Goal: Task Accomplishment & Management: Complete application form

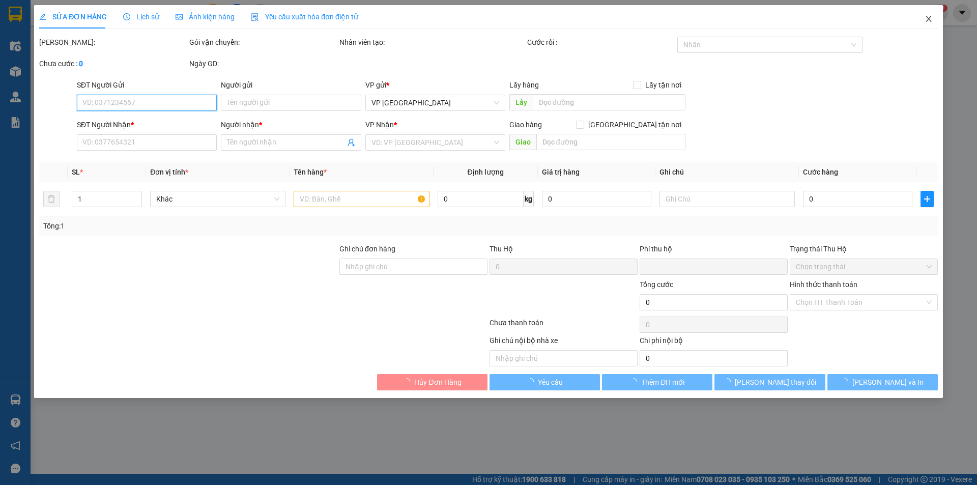
type input "0905017078"
type input "anh [PERSON_NAME]"
type input "0793688788"
type input "anh Thành"
checkbox input "true"
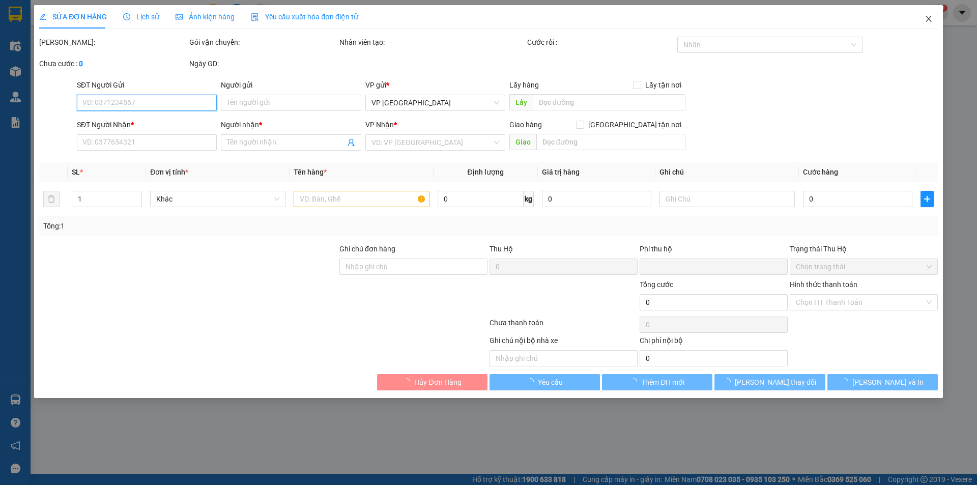
type input "58 [PERSON_NAME]"
type input "0"
type input "80.000"
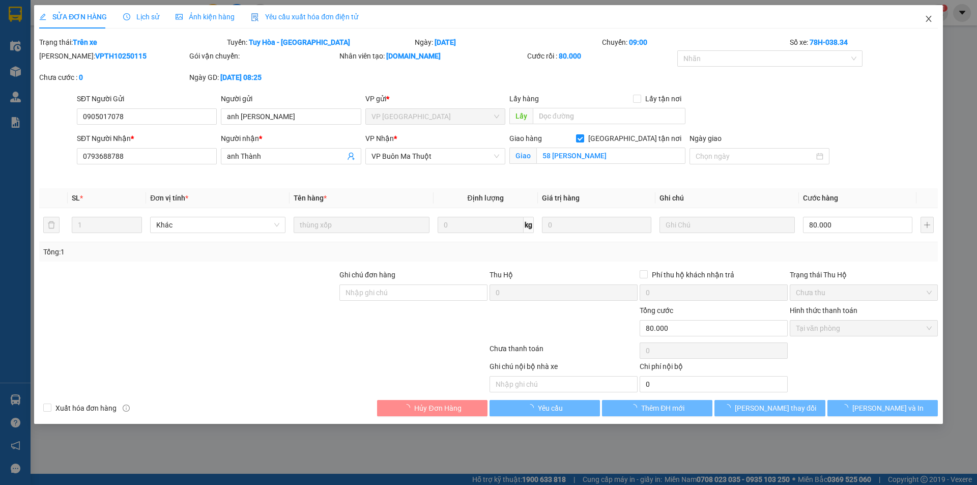
click at [927, 17] on icon "close" at bounding box center [929, 19] width 6 height 6
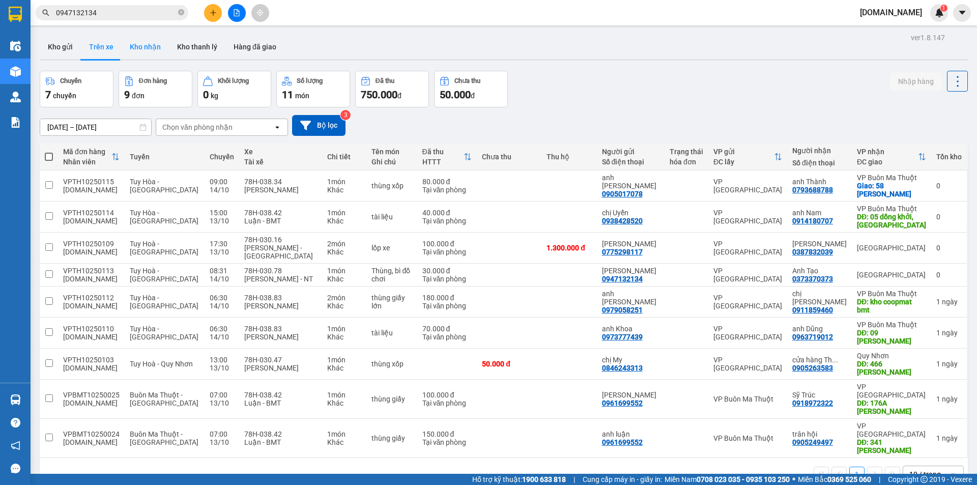
click at [139, 38] on button "Kho nhận" at bounding box center [145, 47] width 47 height 24
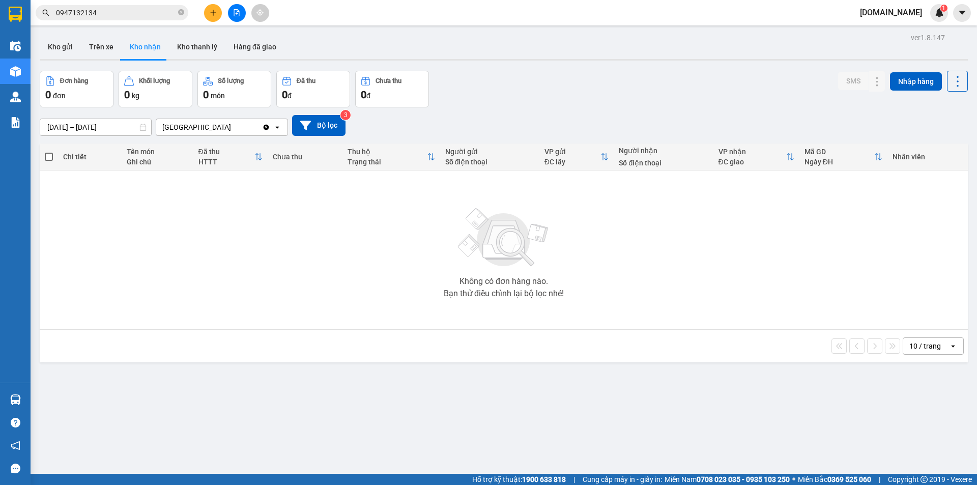
click at [208, 117] on div "[DATE] – [DATE] Press the down arrow key to interact with the calendar and sele…" at bounding box center [504, 125] width 928 height 21
click at [208, 131] on div "[GEOGRAPHIC_DATA]" at bounding box center [209, 127] width 106 height 16
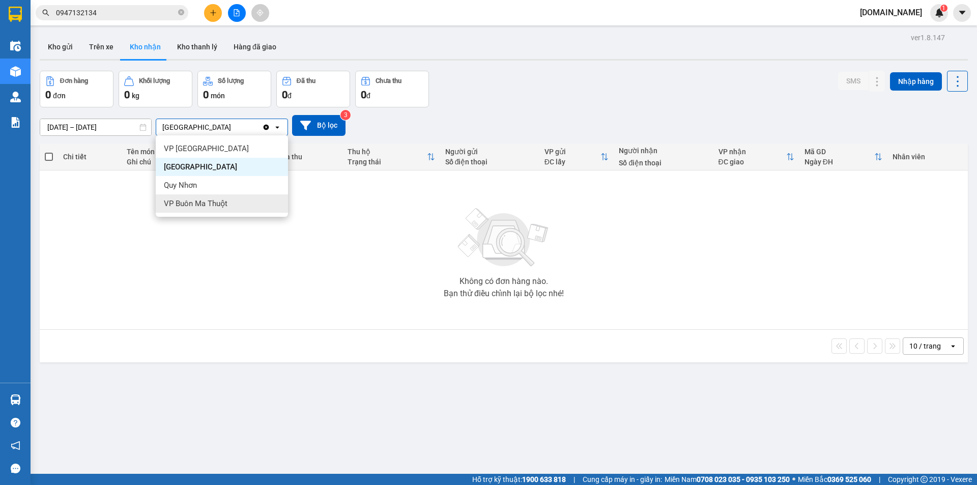
click at [228, 201] on div "VP Buôn Ma Thuột" at bounding box center [222, 203] width 132 height 18
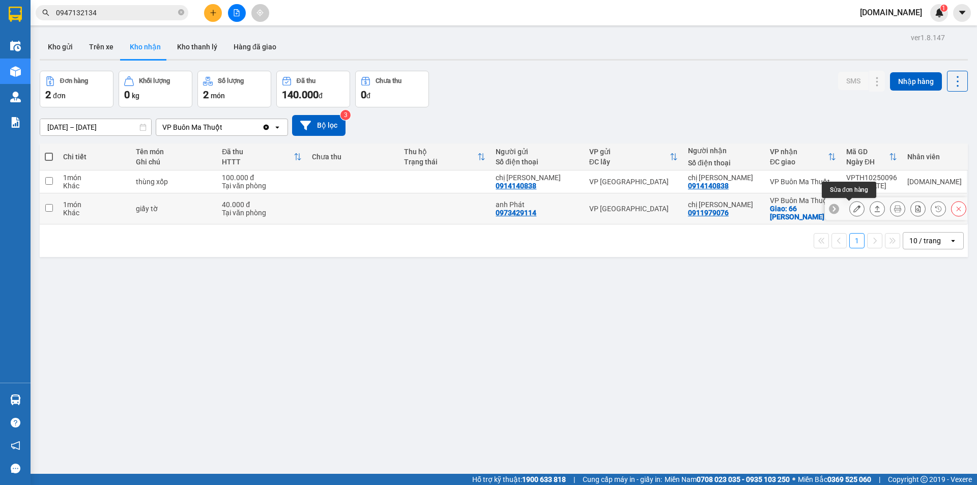
click at [850, 213] on button at bounding box center [857, 209] width 14 height 18
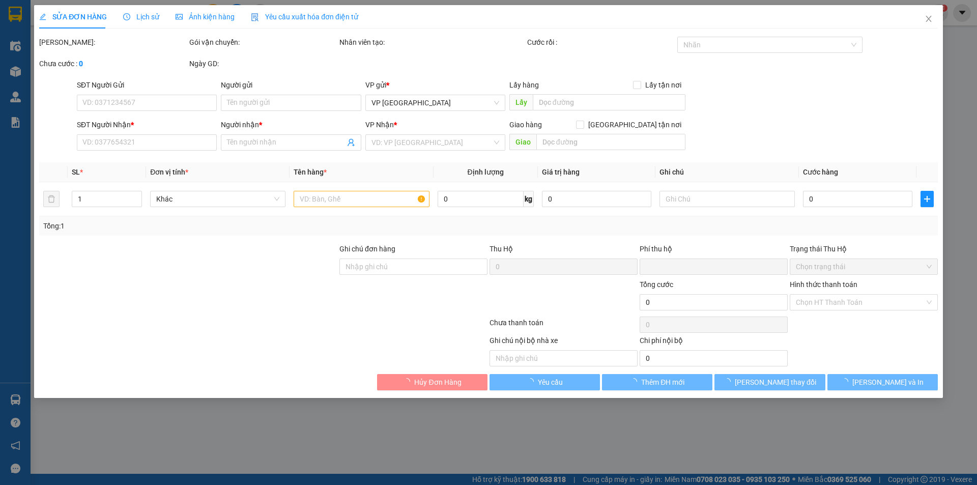
click at [140, 21] on div "Lịch sử" at bounding box center [141, 16] width 36 height 11
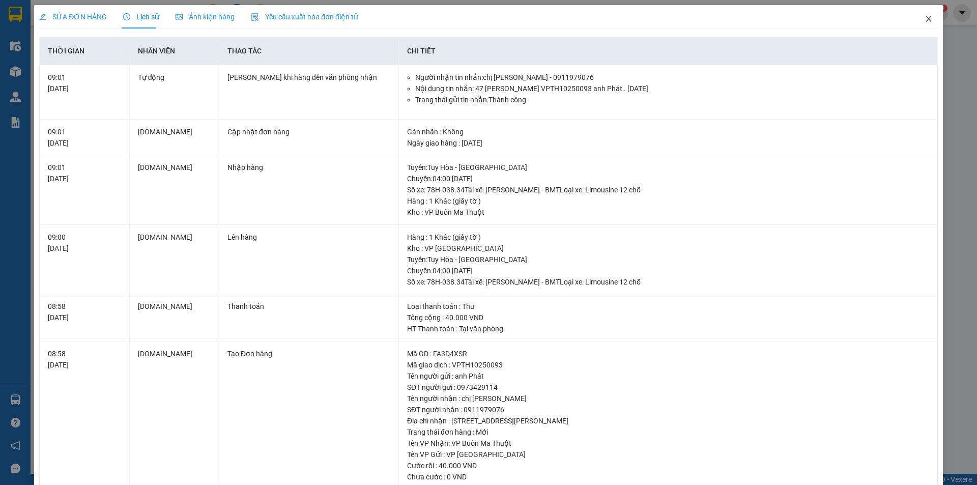
click at [926, 18] on icon "close" at bounding box center [929, 19] width 6 height 6
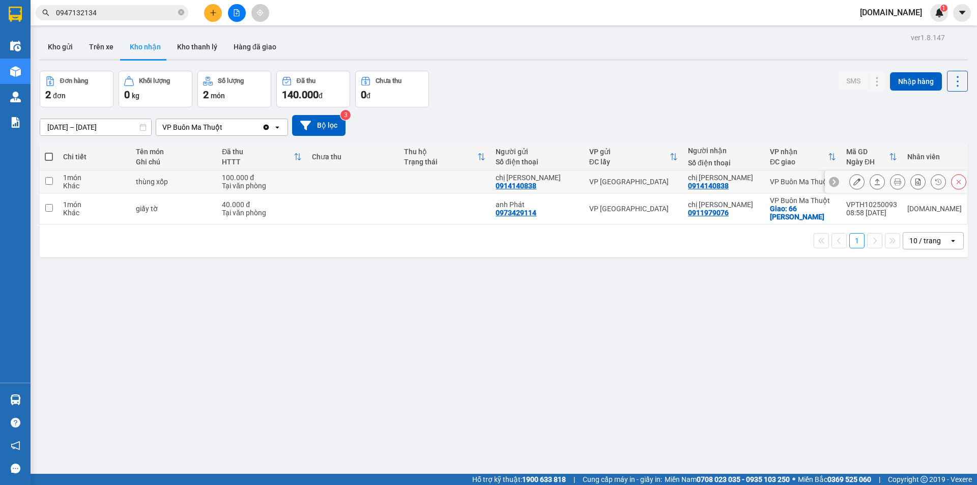
click at [853, 182] on icon at bounding box center [856, 181] width 7 height 7
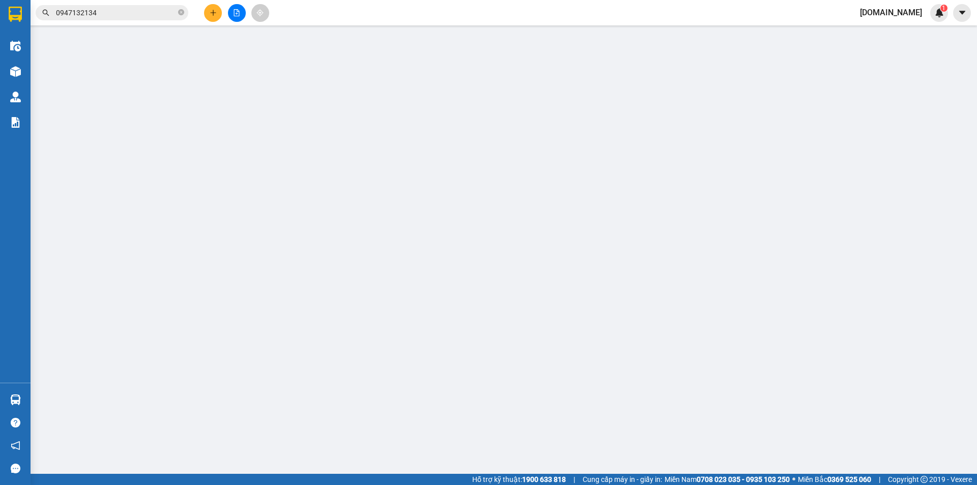
type input "0914140838"
type input "chị [PERSON_NAME]"
type input "0914140838"
type input "chị [PERSON_NAME]"
type input "0"
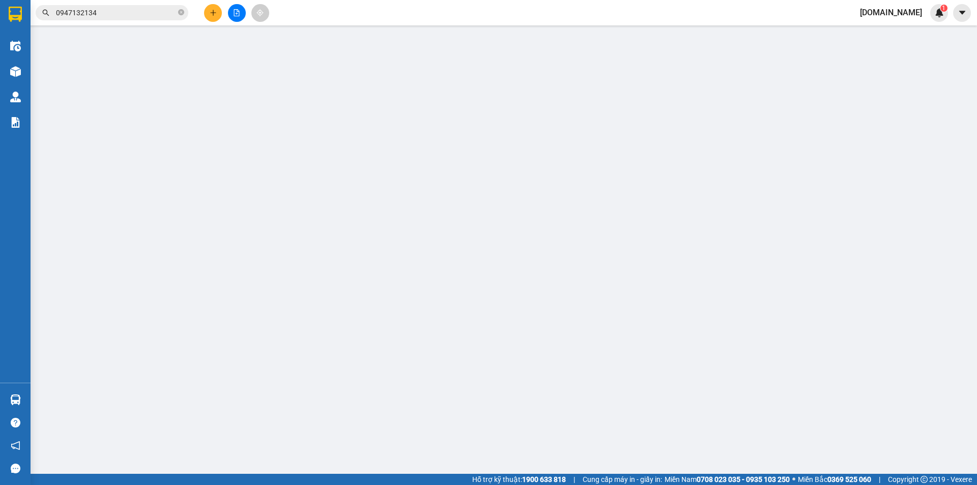
type input "100.000"
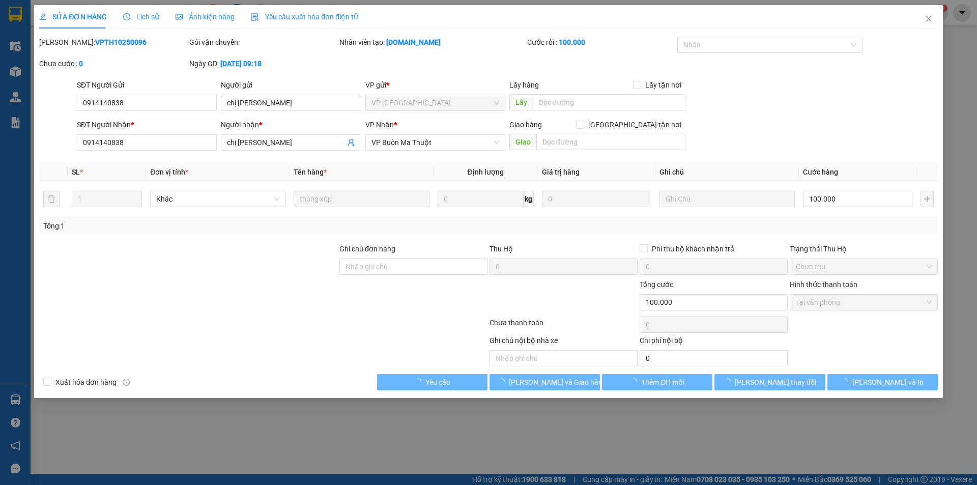
click at [147, 18] on span "Lịch sử" at bounding box center [141, 17] width 36 height 8
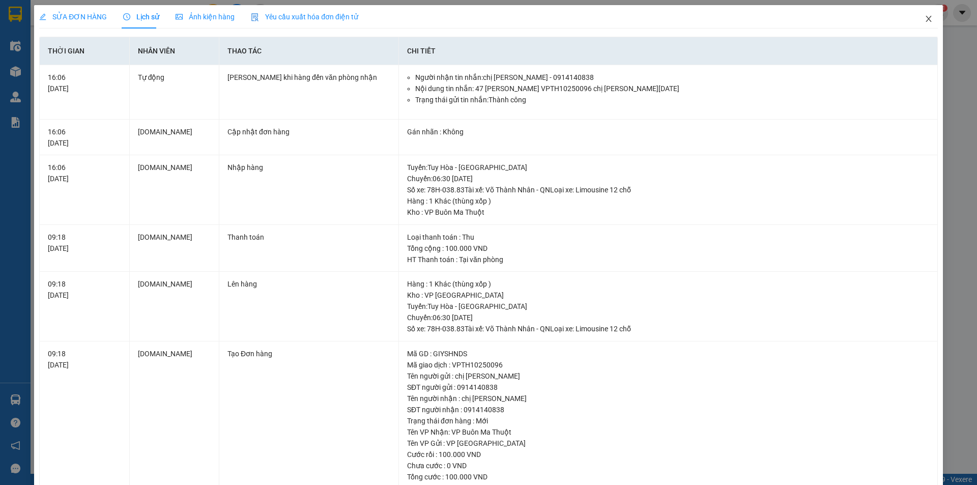
click at [915, 10] on span "Close" at bounding box center [929, 19] width 28 height 28
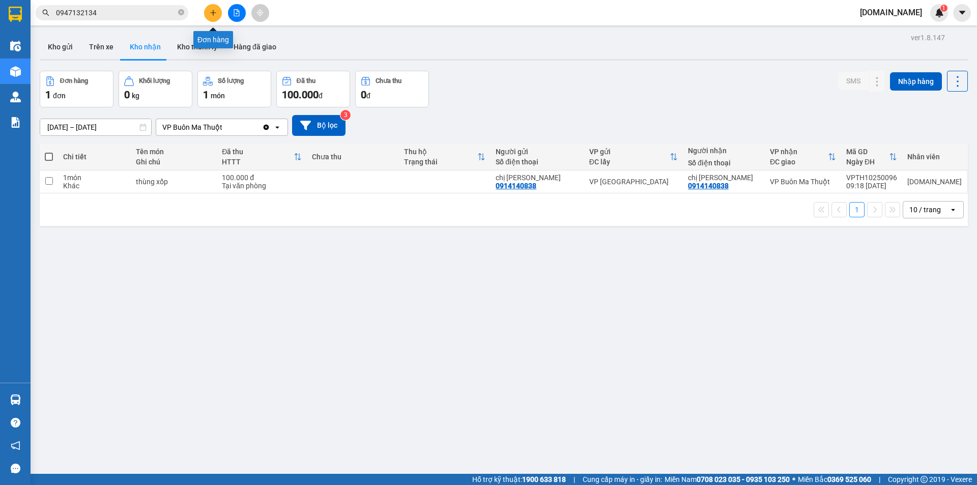
click at [214, 16] on icon "plus" at bounding box center [213, 12] width 7 height 7
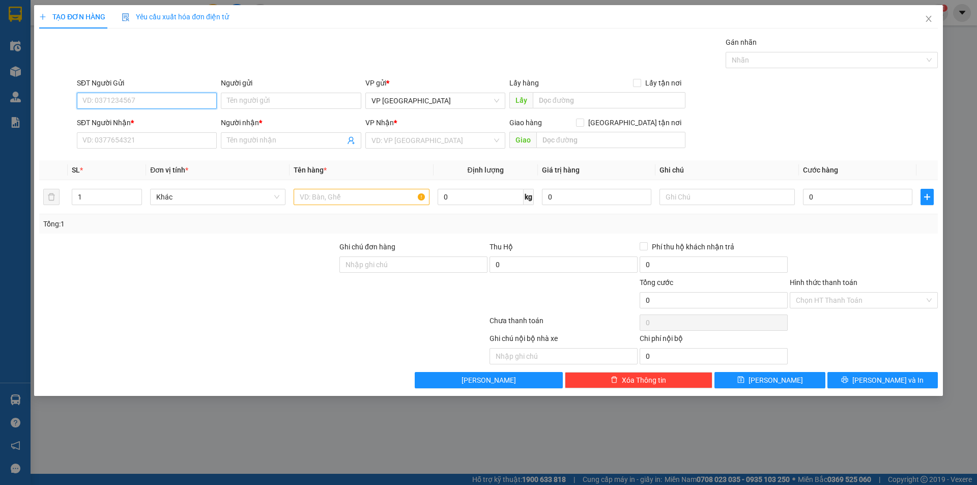
click at [155, 104] on input "SĐT Người Gửi" at bounding box center [147, 101] width 140 height 16
click at [174, 138] on input "SĐT Người Nhận *" at bounding box center [147, 140] width 140 height 16
type input "0966773377"
click at [187, 97] on input "SĐT Người Gửi" at bounding box center [147, 101] width 140 height 16
type input "0966773377"
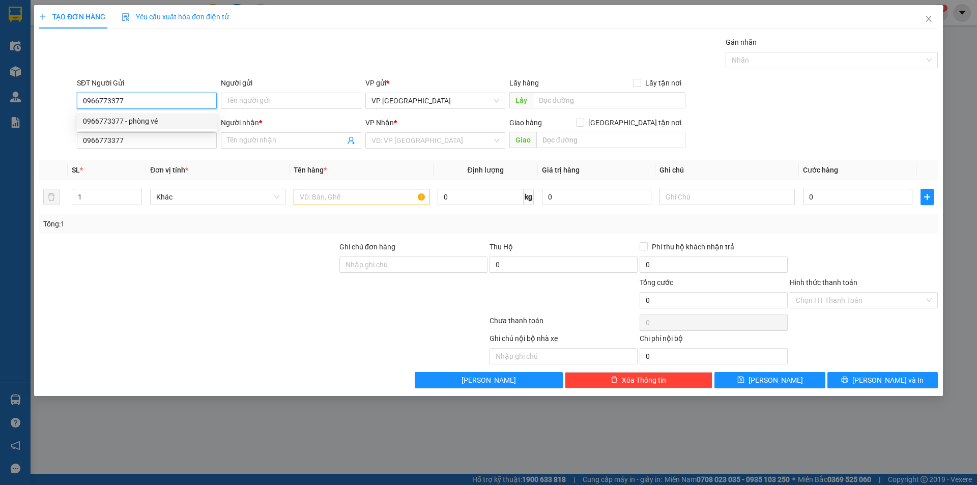
click at [177, 118] on div "0966773377 - phòng vé" at bounding box center [147, 121] width 128 height 11
type input "phòng vé"
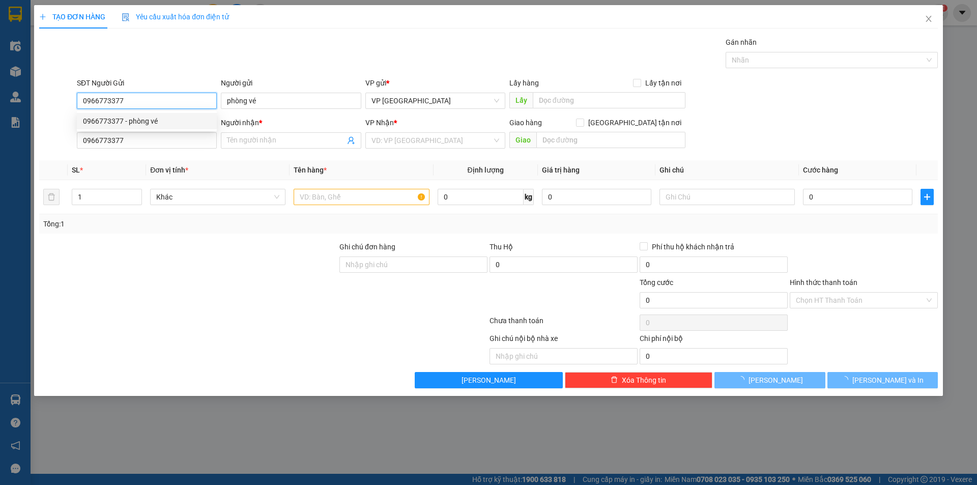
type input "100.000"
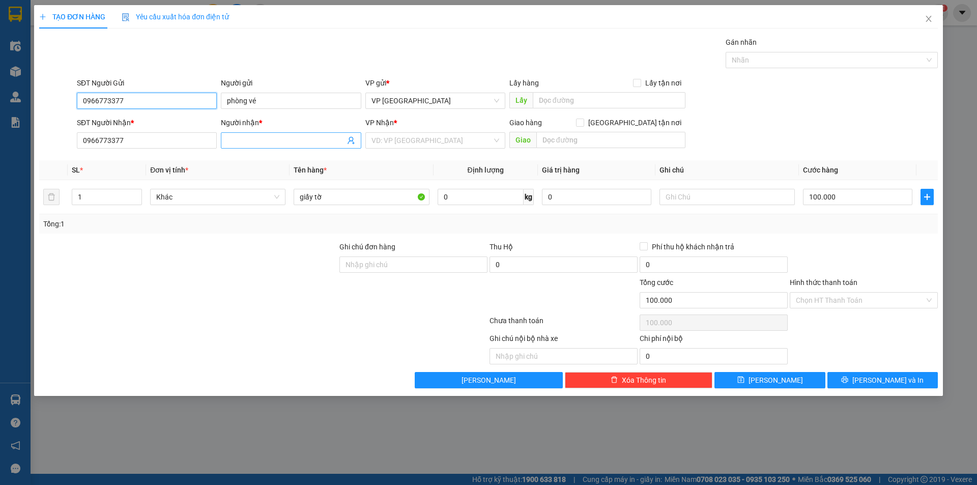
type input "0966773377"
click at [246, 132] on span at bounding box center [291, 140] width 140 height 16
click at [156, 139] on input "0966773377" at bounding box center [147, 140] width 140 height 16
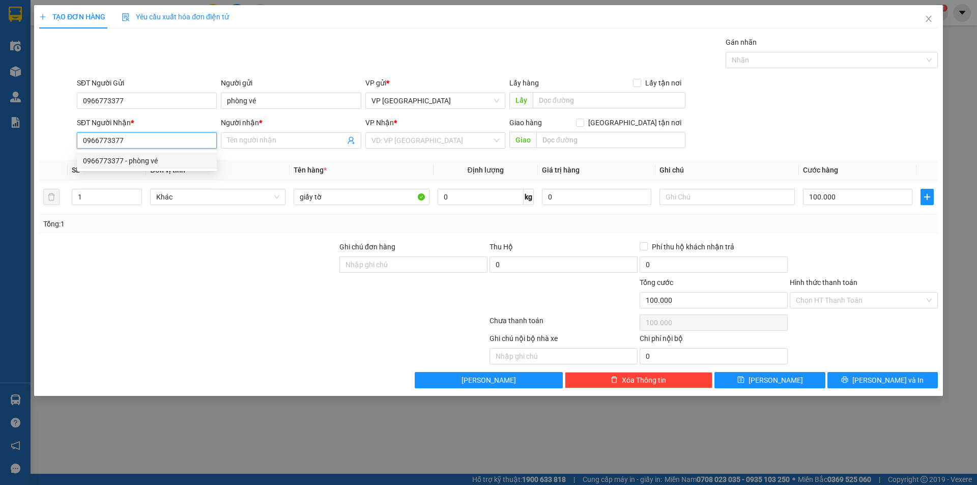
click at [122, 163] on div "0966773377 - phòng vé" at bounding box center [147, 160] width 128 height 11
type input "phòng vé"
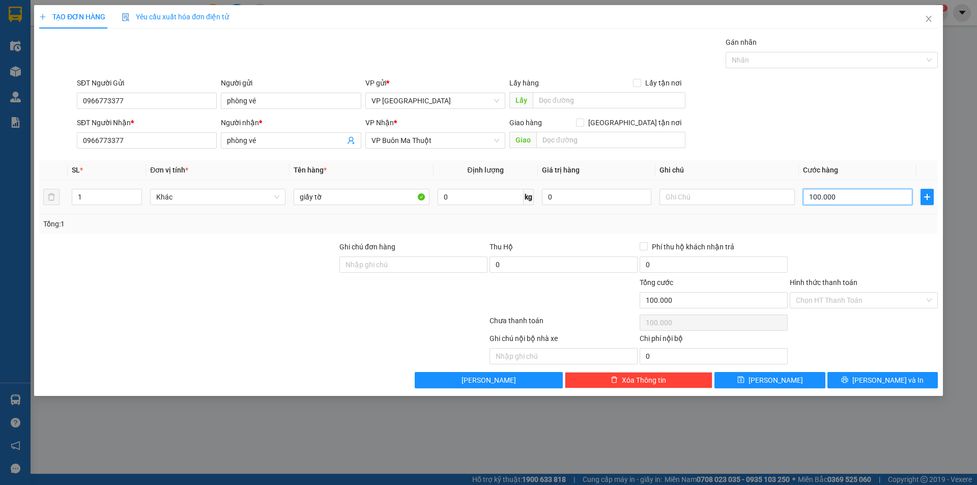
type input "5"
type input "50"
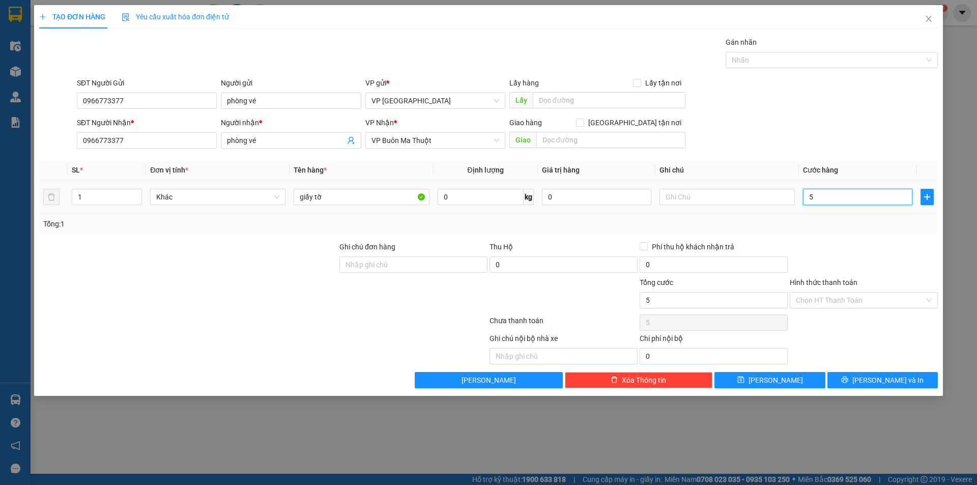
type input "50"
type input "500"
type input "5.000"
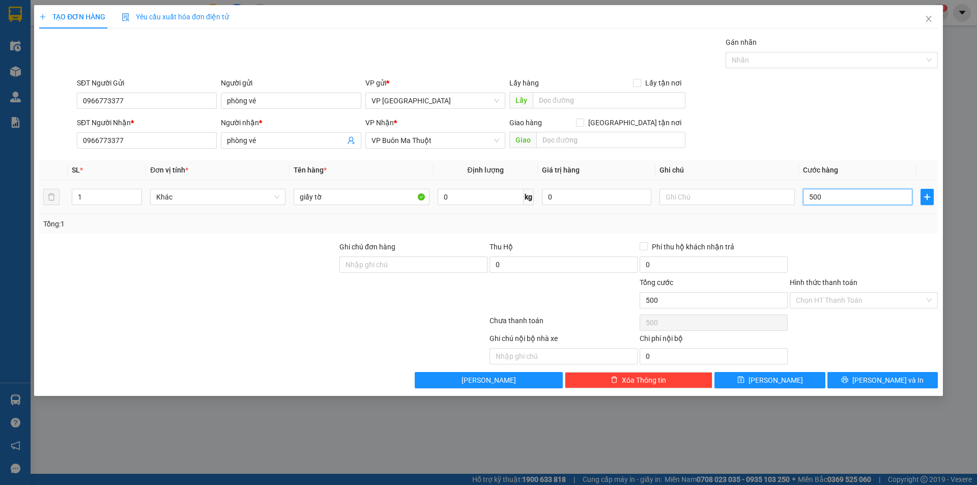
type input "5.000"
type input "50.000"
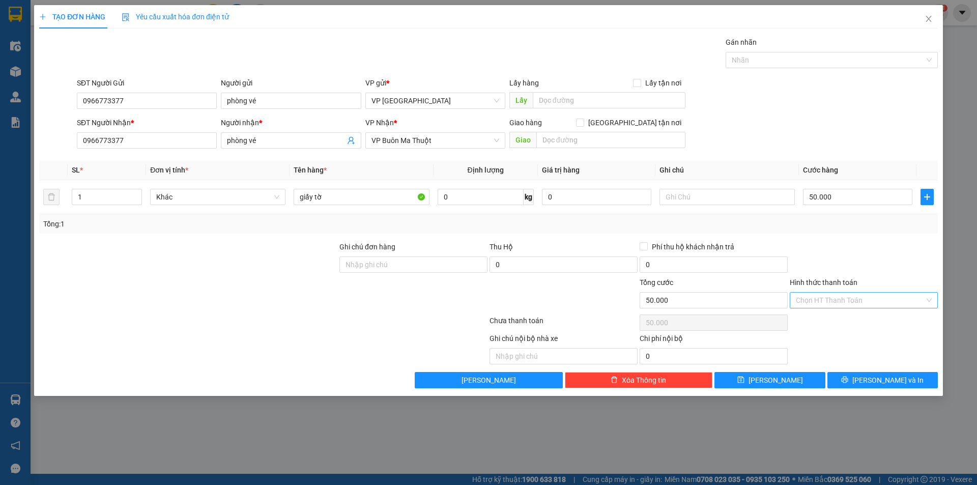
click at [887, 302] on input "Hình thức thanh toán" at bounding box center [860, 300] width 129 height 15
click at [879, 250] on div at bounding box center [864, 259] width 150 height 36
click at [880, 300] on input "Hình thức thanh toán" at bounding box center [860, 300] width 129 height 15
click at [872, 323] on div "Tại văn phòng" at bounding box center [864, 320] width 136 height 11
type input "0"
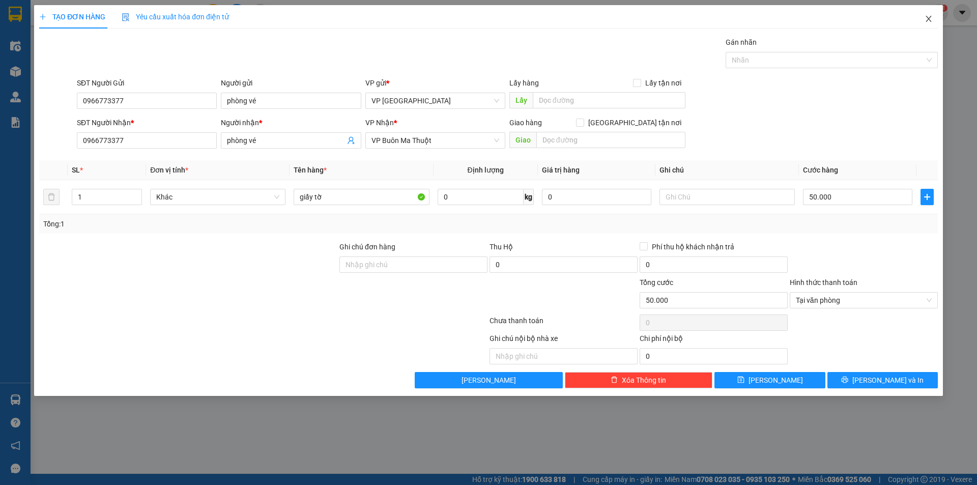
click at [933, 19] on span "Close" at bounding box center [929, 19] width 28 height 28
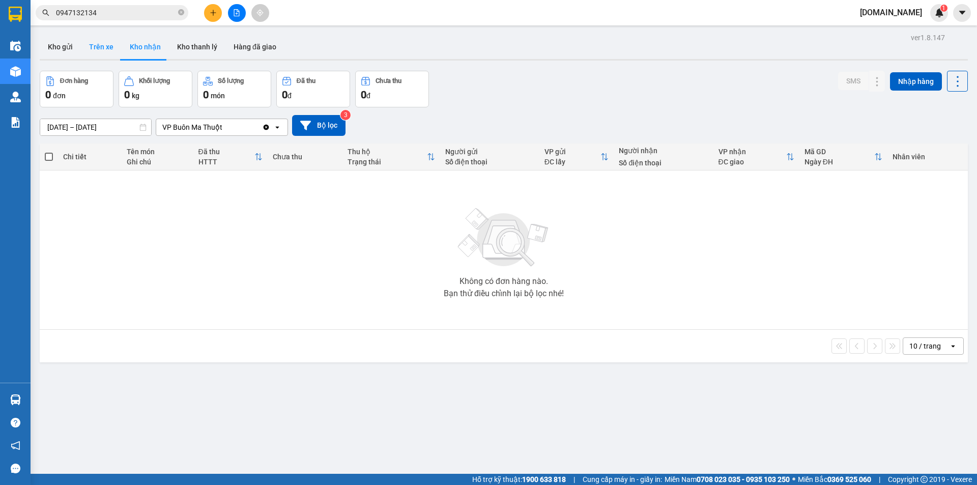
click at [105, 50] on button "Trên xe" at bounding box center [101, 47] width 41 height 24
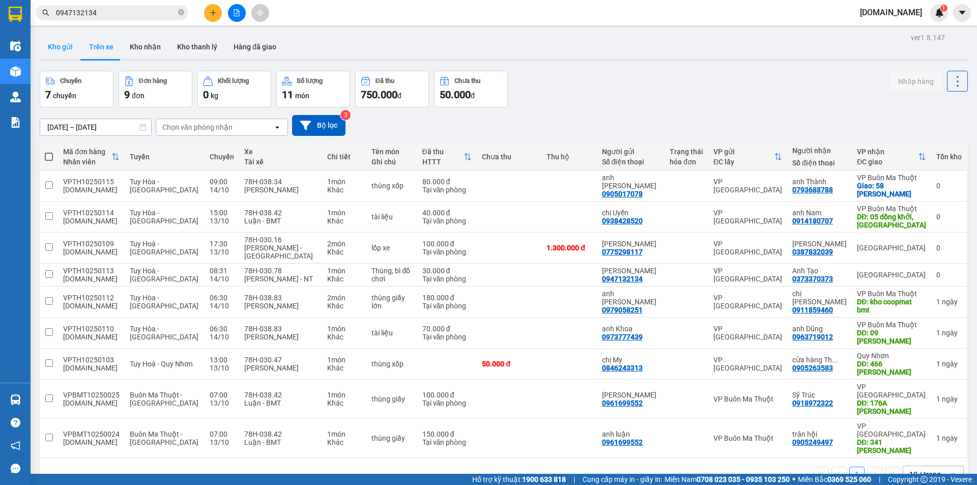
click at [53, 49] on button "Kho gửi" at bounding box center [60, 47] width 41 height 24
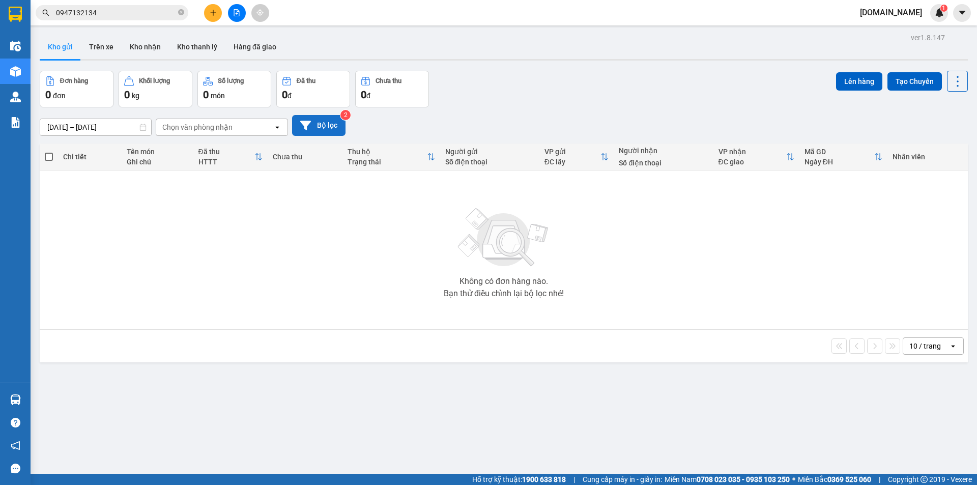
click at [323, 125] on button "Bộ lọc" at bounding box center [318, 125] width 53 height 21
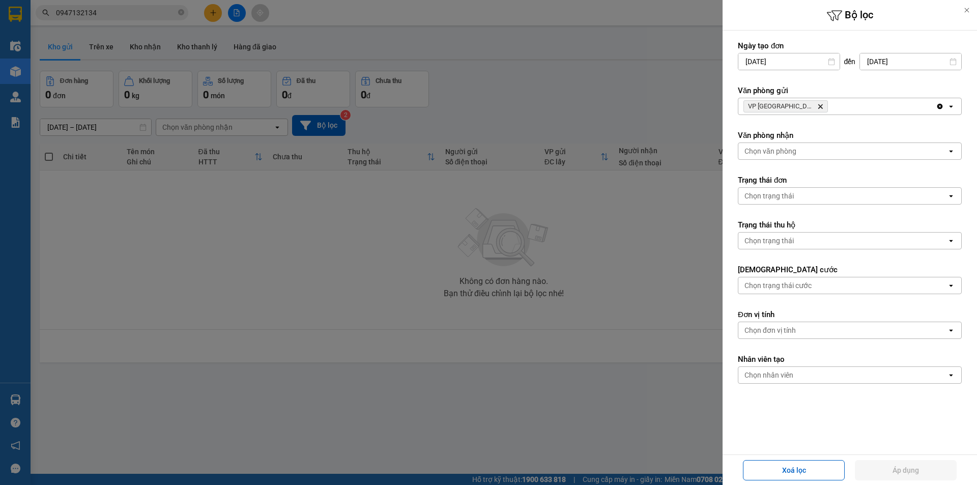
drag, startPoint x: 415, startPoint y: 122, endPoint x: 79, endPoint y: 23, distance: 350.0
click at [379, 111] on div at bounding box center [488, 242] width 977 height 485
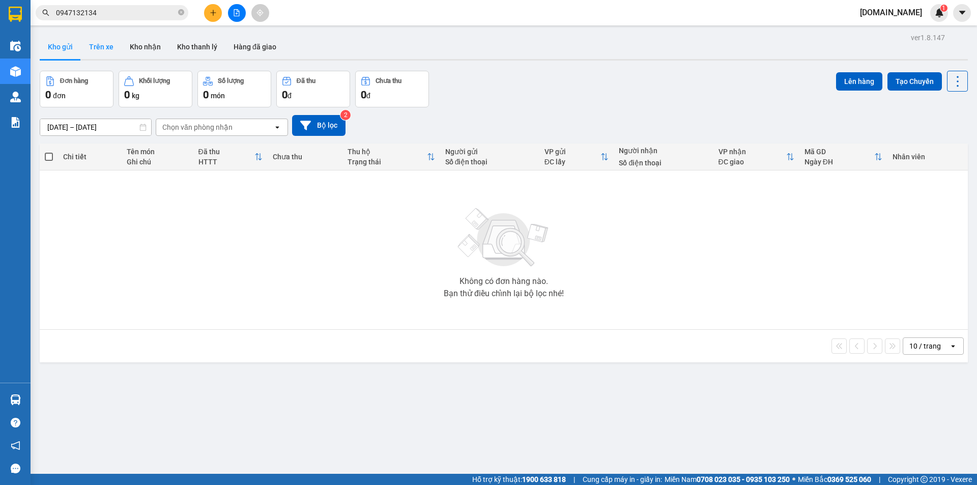
click at [101, 43] on button "Trên xe" at bounding box center [101, 47] width 41 height 24
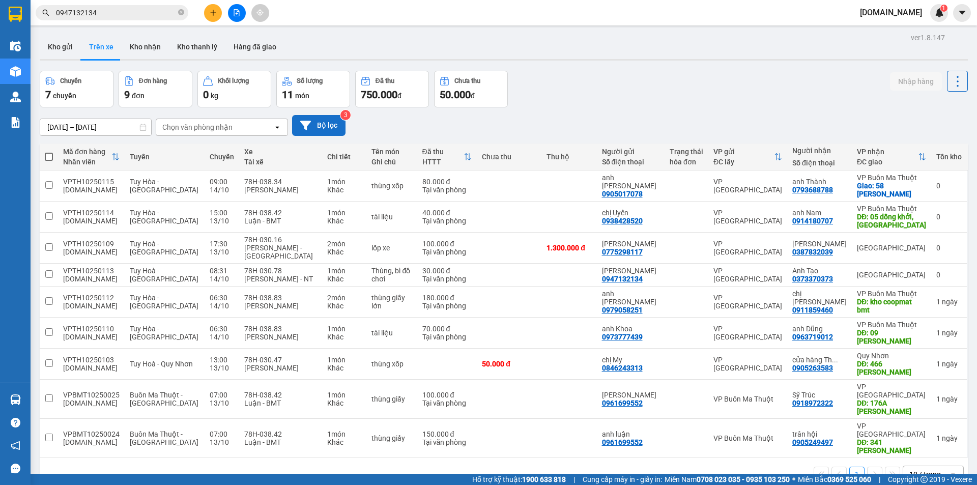
click at [319, 125] on button "Bộ lọc" at bounding box center [318, 125] width 53 height 21
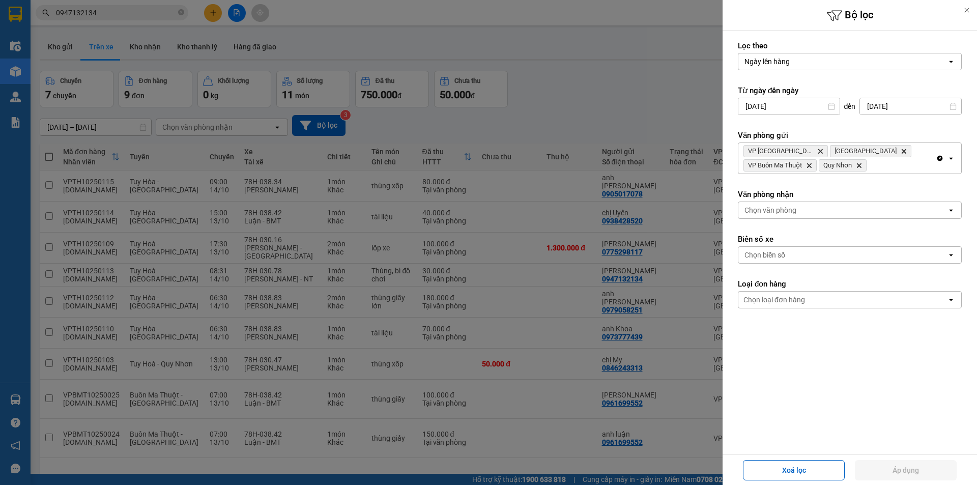
click at [826, 348] on form "Lọc theo Ngày lên hàng open Từ ngày đến [DATE] Press the down arrow key to inte…" at bounding box center [850, 220] width 224 height 359
click at [691, 301] on div at bounding box center [488, 242] width 977 height 485
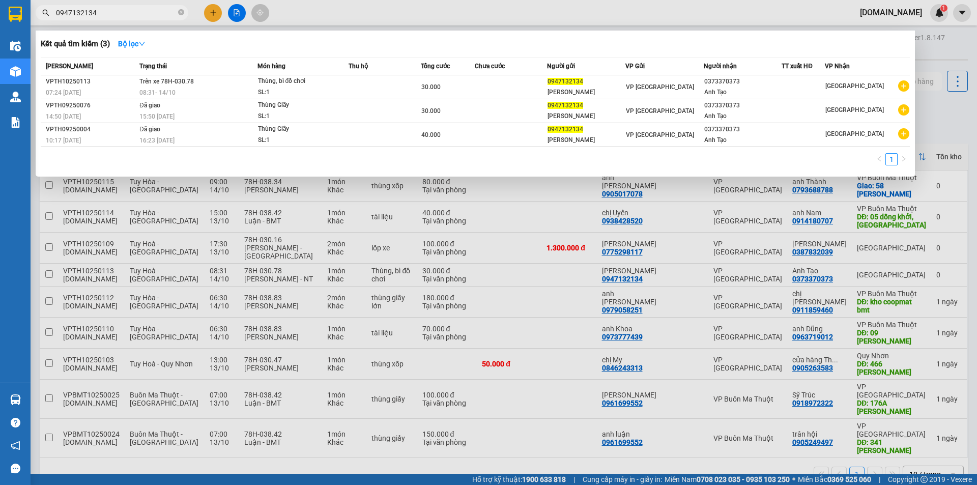
click at [160, 17] on input "0947132134" at bounding box center [116, 12] width 120 height 11
click at [181, 12] on icon "close-circle" at bounding box center [181, 12] width 6 height 6
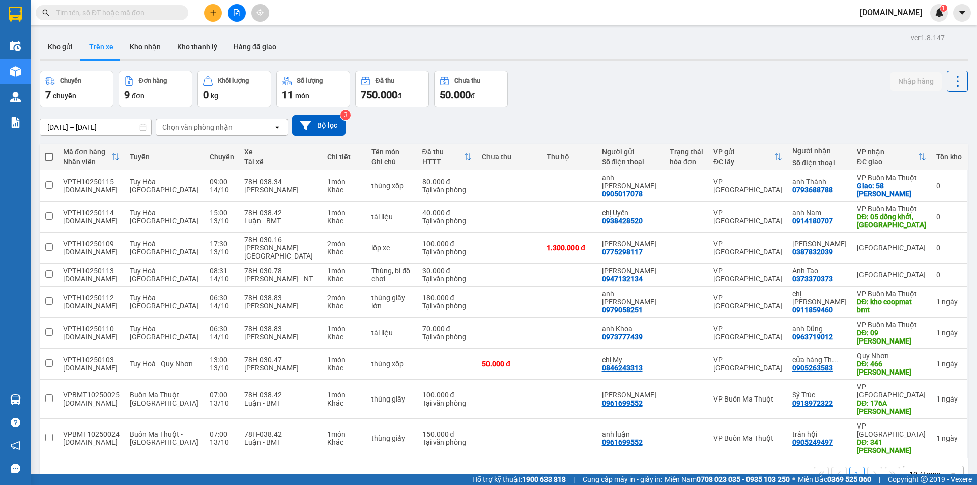
click at [181, 12] on span at bounding box center [181, 12] width 6 height 11
click at [180, 6] on span at bounding box center [112, 12] width 153 height 15
click at [173, 14] on input "text" at bounding box center [116, 12] width 120 height 11
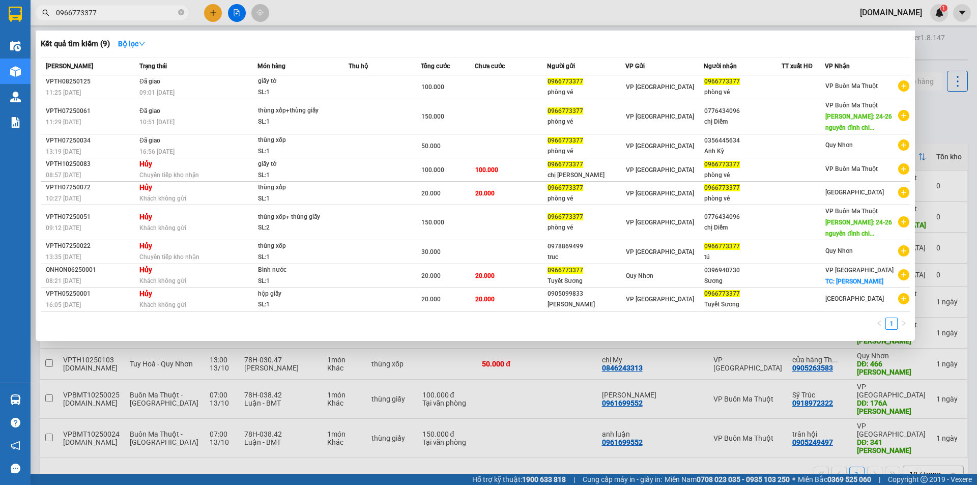
type input "0966773377"
click at [813, 378] on div at bounding box center [488, 242] width 977 height 485
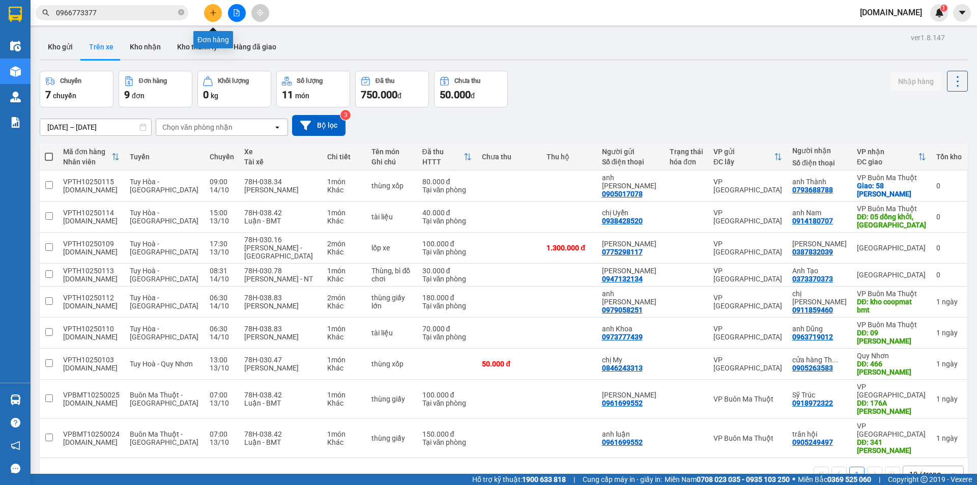
click at [210, 15] on icon "plus" at bounding box center [213, 12] width 7 height 7
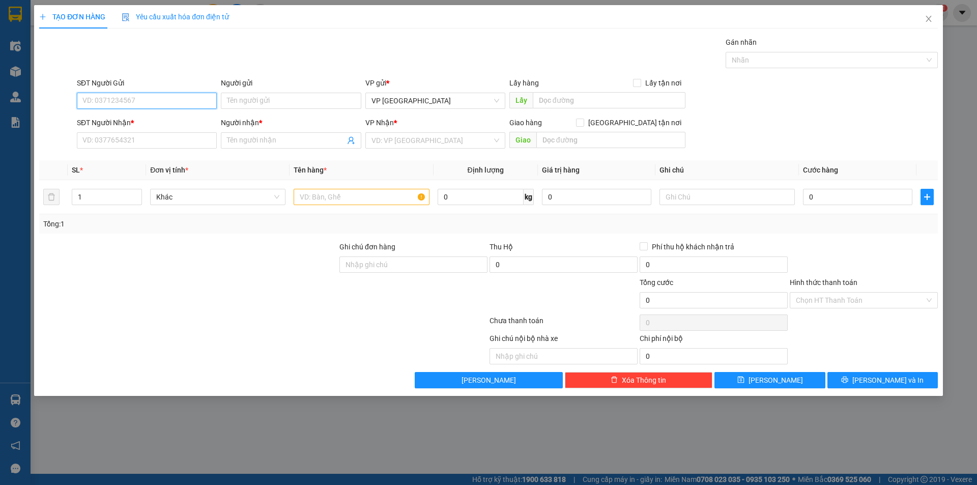
click at [174, 98] on input "SĐT Người Gửi" at bounding box center [147, 101] width 140 height 16
click at [150, 121] on div "0966773377 - phòng vé" at bounding box center [147, 121] width 128 height 11
type input "0966773377"
type input "phòng vé"
type input "0966773377"
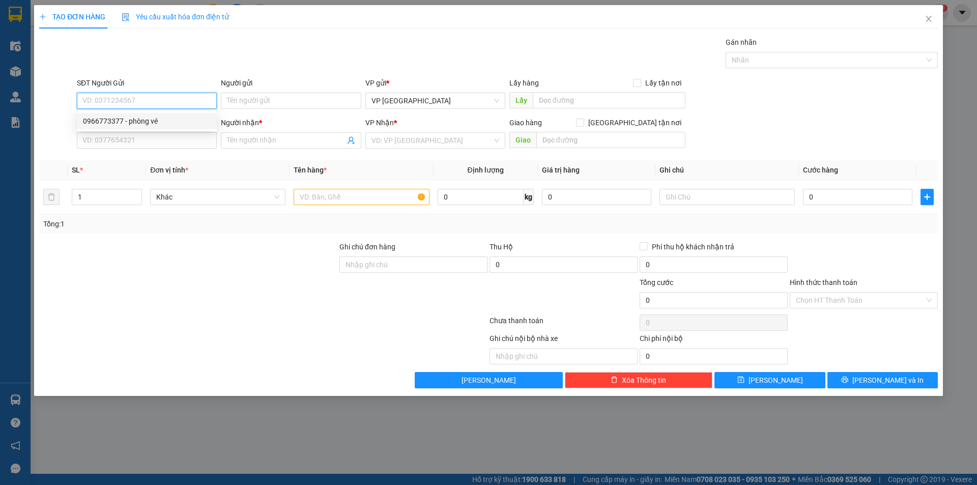
type input "phòng vé"
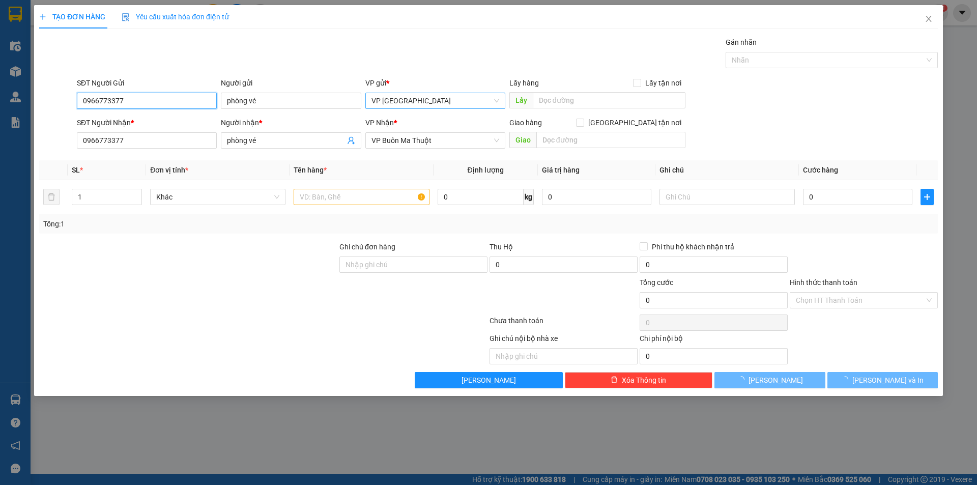
type input "100.000"
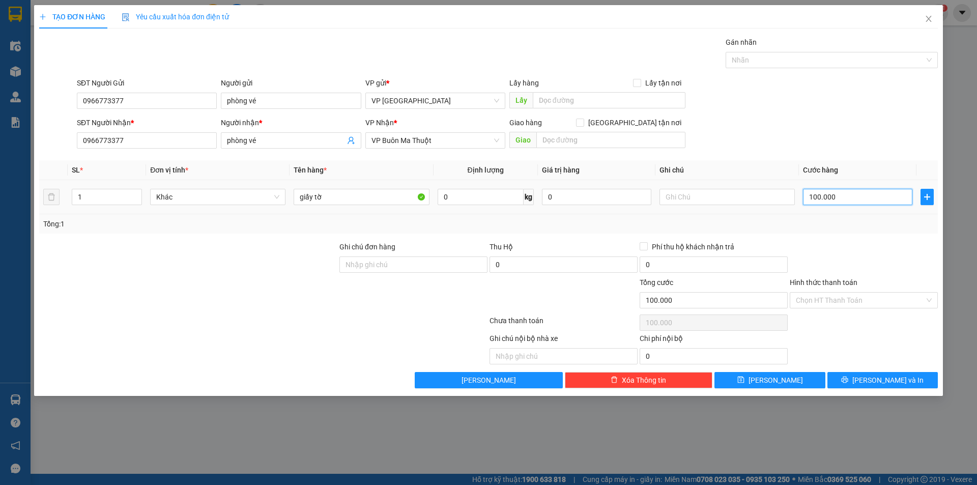
click at [842, 201] on input "100.000" at bounding box center [857, 197] width 109 height 16
type input "5"
type input "50"
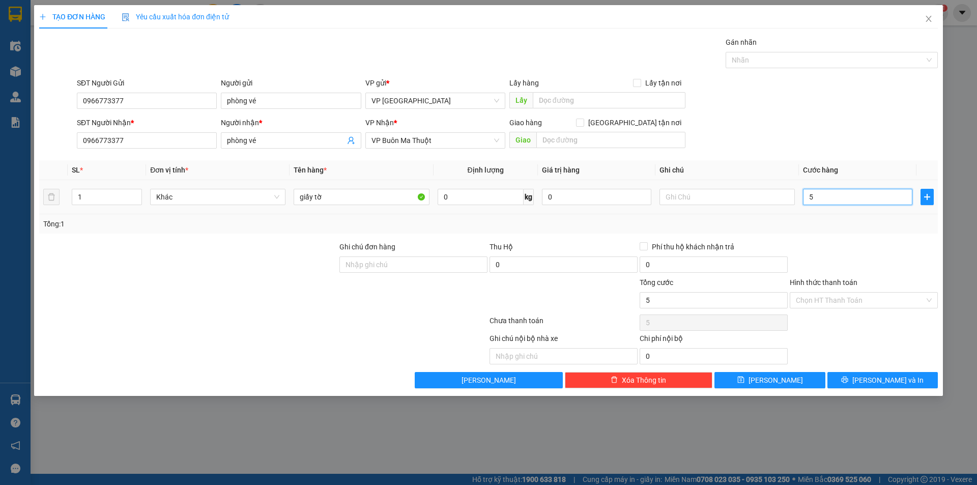
type input "50"
type input "500"
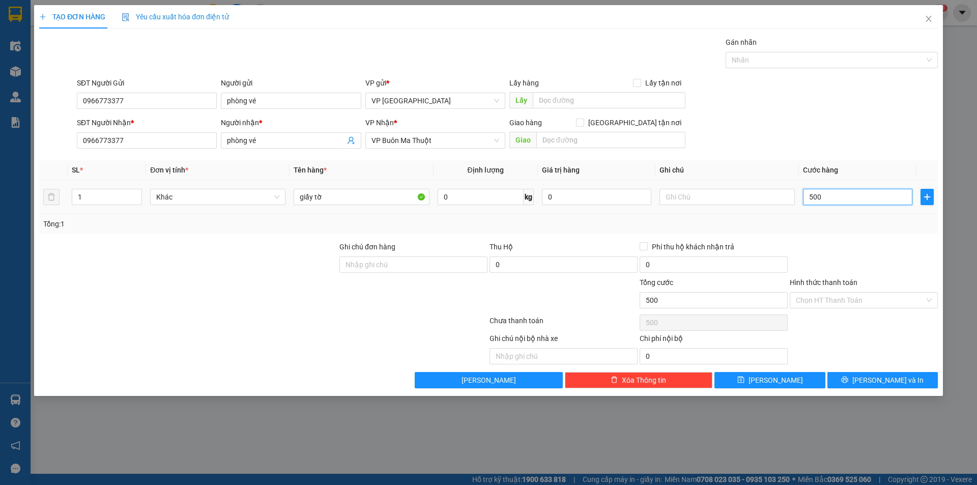
type input "5.000"
type input "50.000"
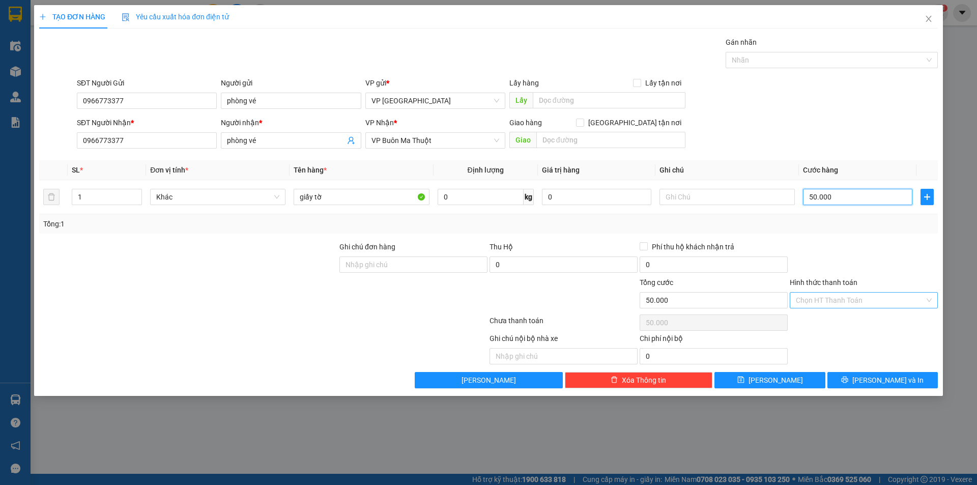
type input "50.000"
click at [859, 295] on input "Hình thức thanh toán" at bounding box center [860, 300] width 129 height 15
click at [849, 323] on div "Tại văn phòng" at bounding box center [864, 320] width 136 height 11
type input "0"
click at [873, 382] on button "[PERSON_NAME] và In" at bounding box center [882, 380] width 110 height 16
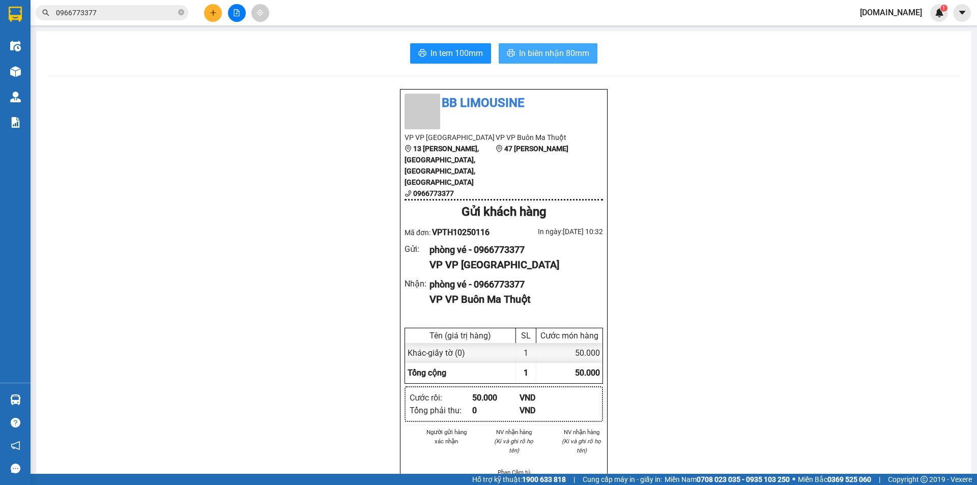
click at [539, 45] on button "In biên nhận 80mm" at bounding box center [548, 53] width 99 height 20
